Goal: Task Accomplishment & Management: Manage account settings

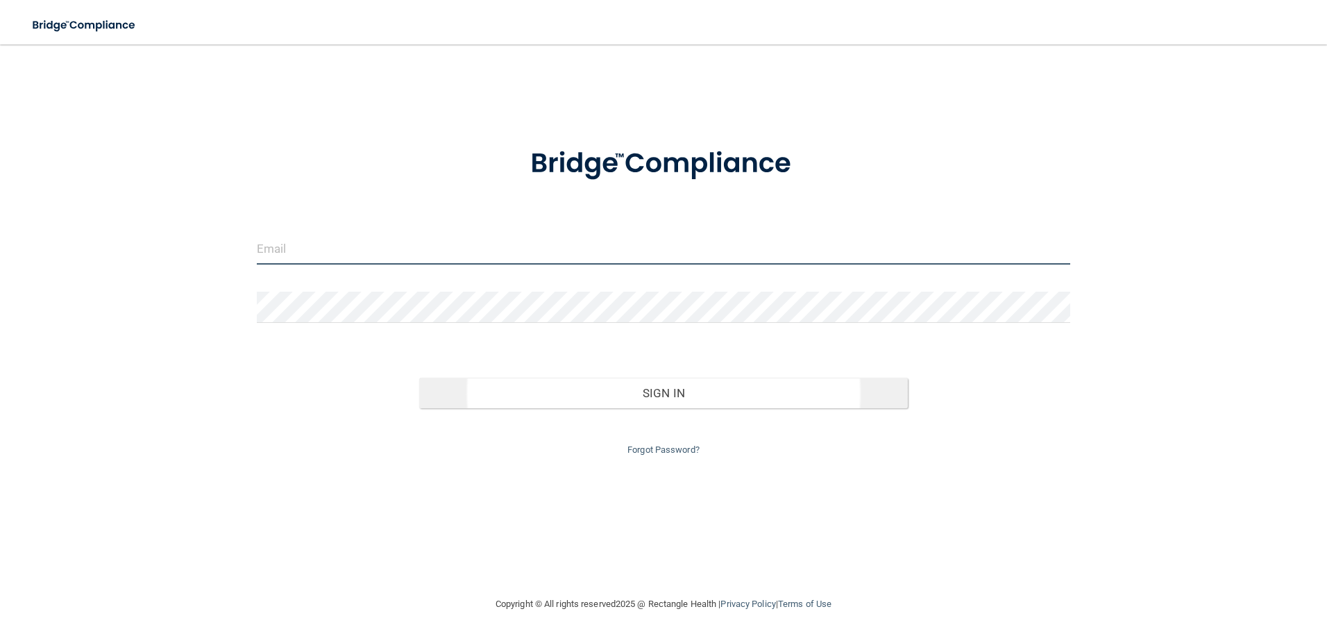
type input "[EMAIL_ADDRESS][DOMAIN_NAME]"
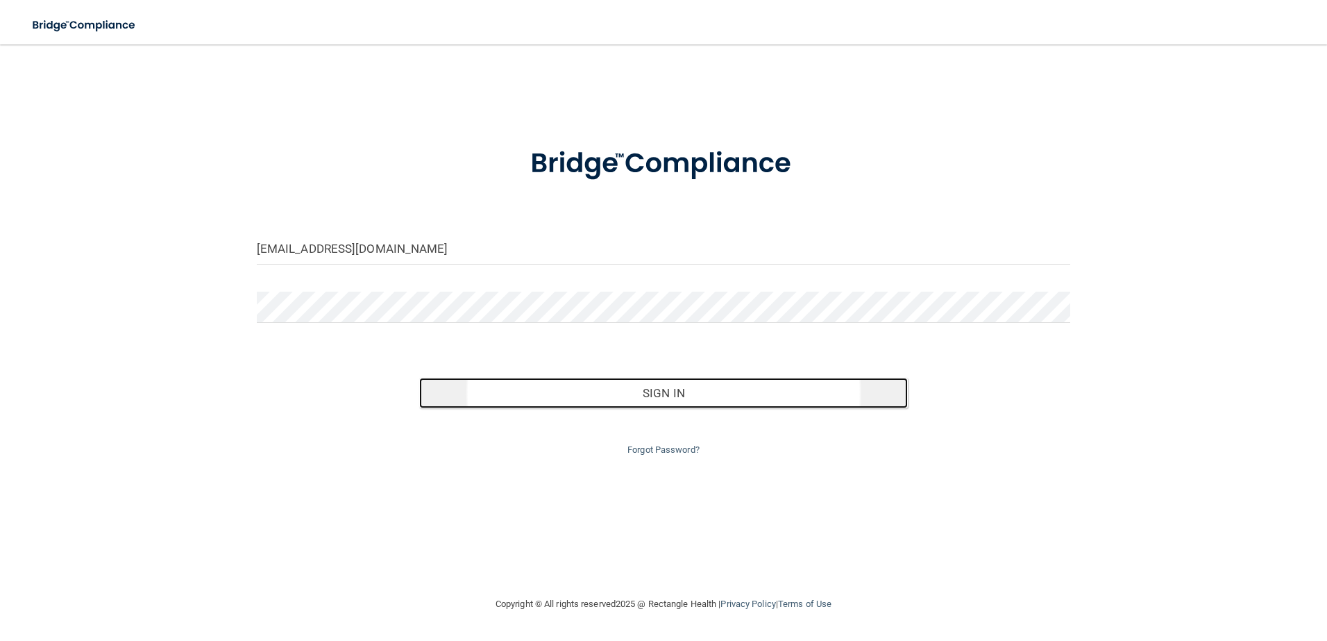
click at [564, 391] on button "Sign In" at bounding box center [663, 393] width 489 height 31
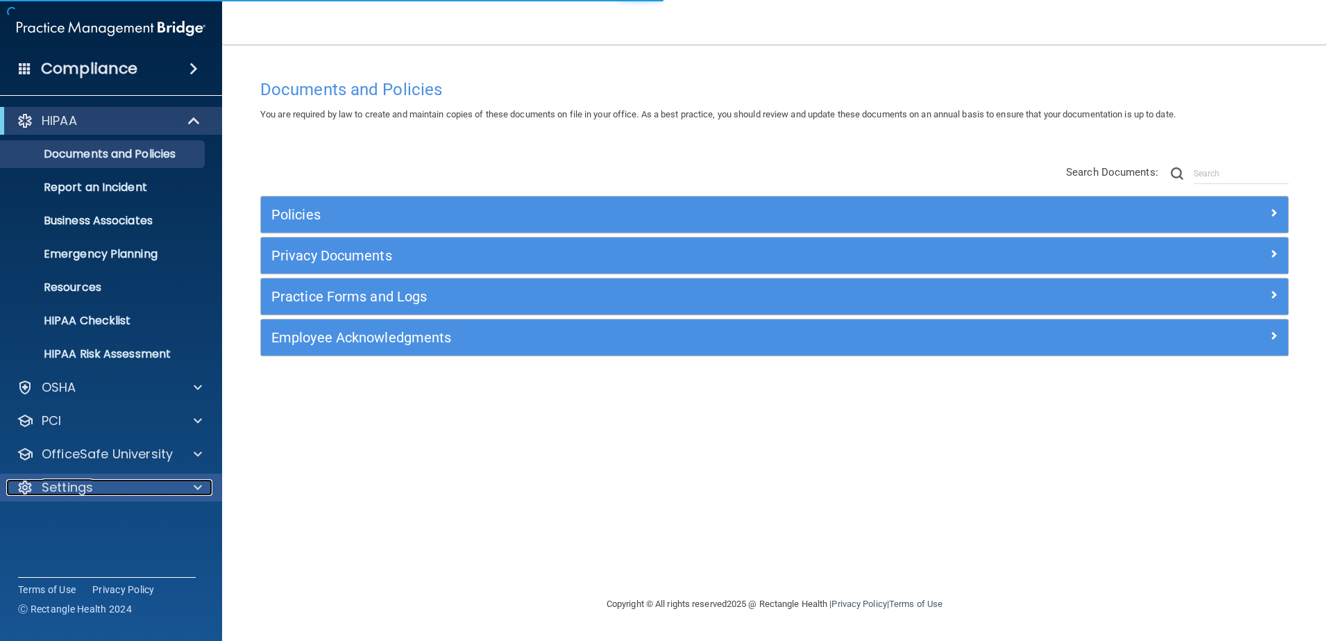
click at [97, 483] on div "Settings" at bounding box center [92, 487] width 172 height 17
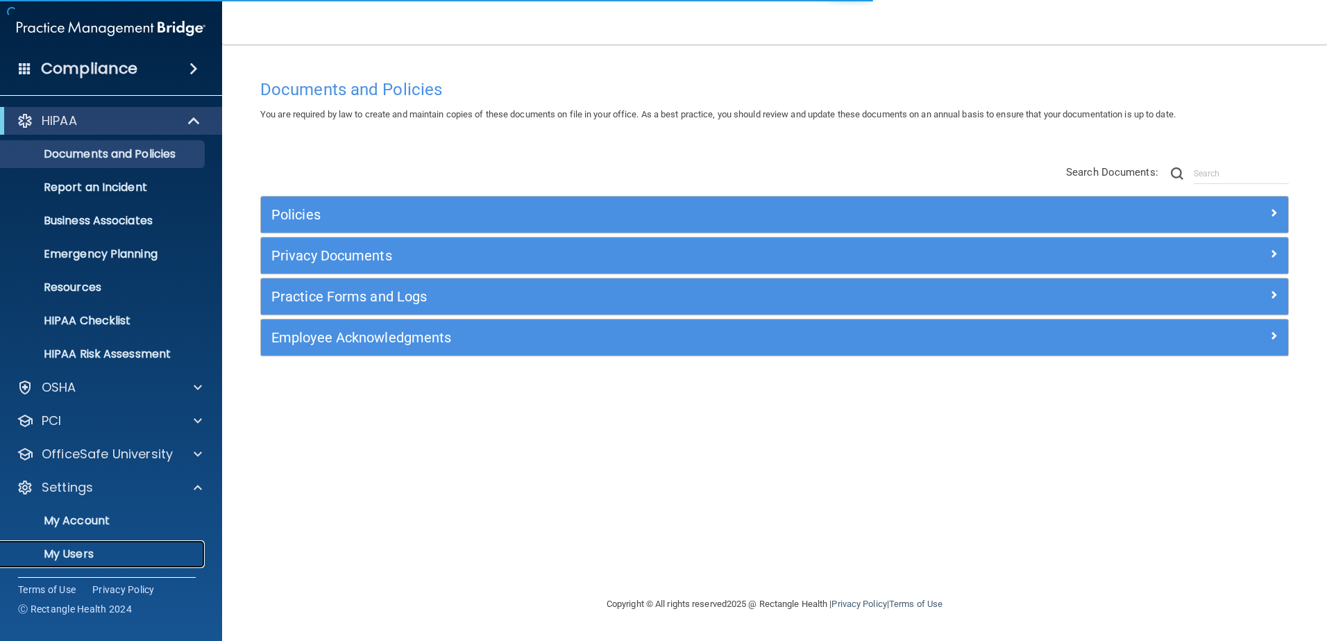
click at [80, 550] on p "My Users" at bounding box center [103, 554] width 189 height 14
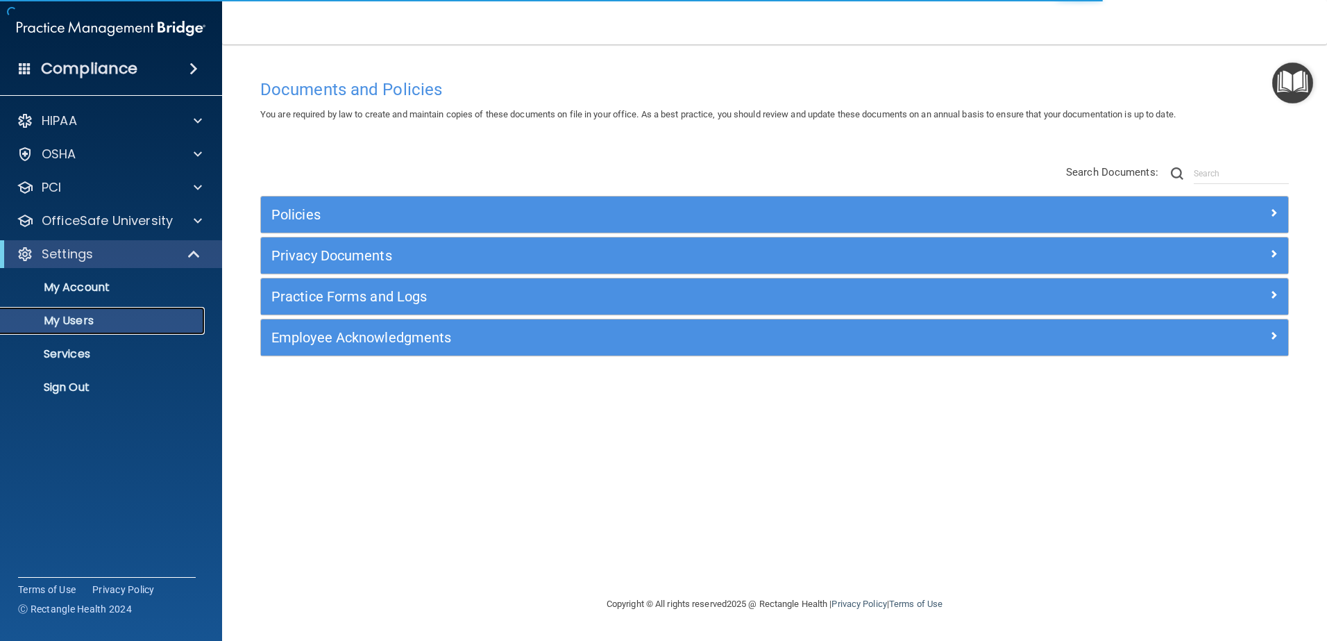
select select "20"
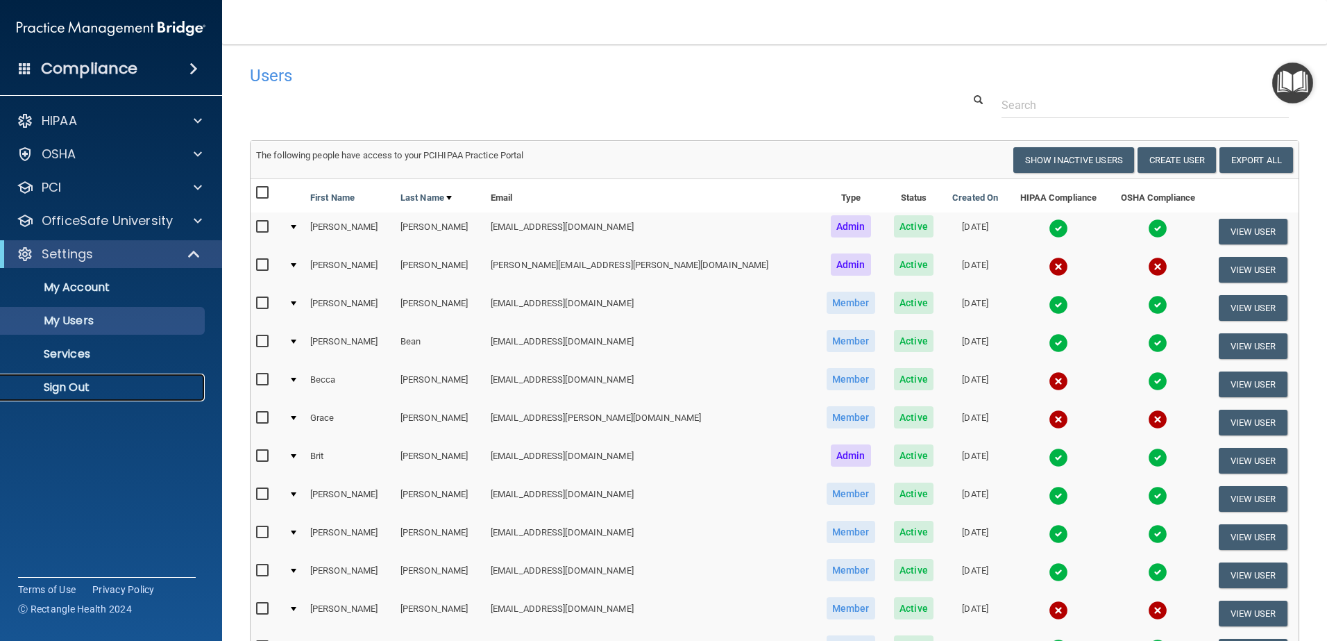
click at [69, 392] on p "Sign Out" at bounding box center [103, 387] width 189 height 14
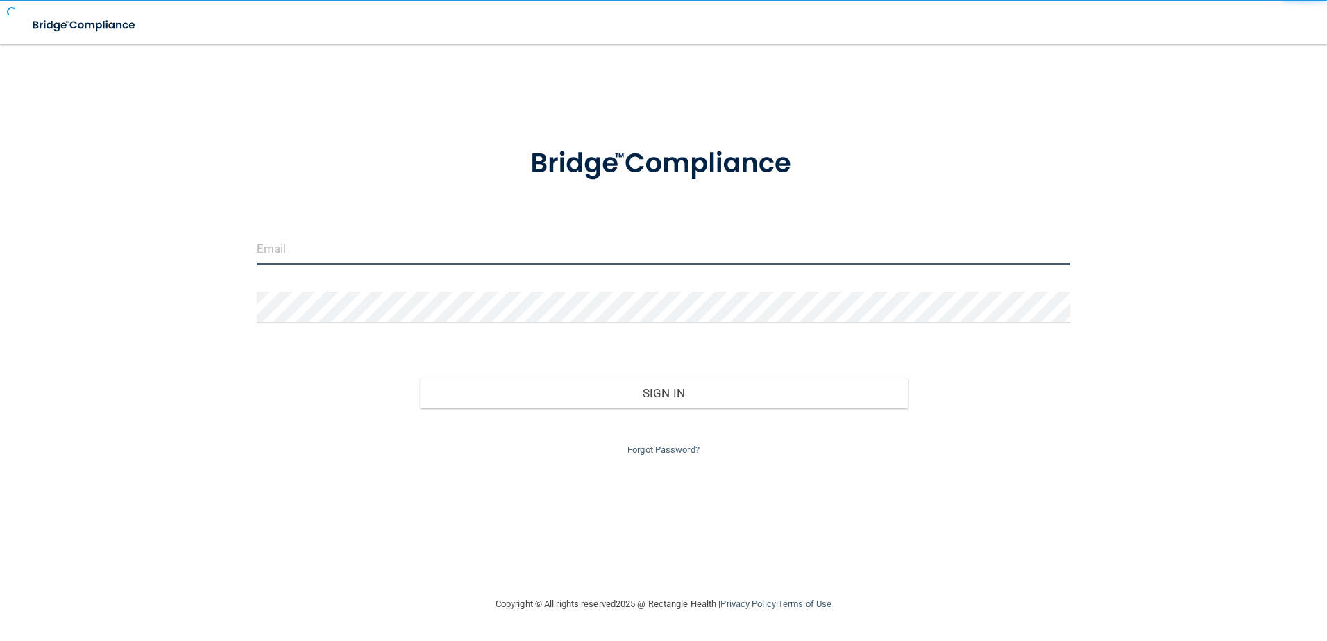
type input "[EMAIL_ADDRESS][DOMAIN_NAME]"
